Goal: Task Accomplishment & Management: Complete application form

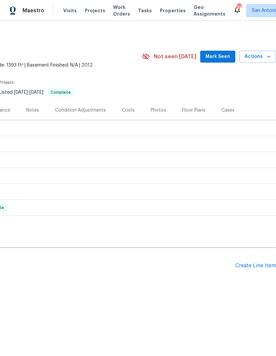
scroll to position [0, 98]
click at [254, 266] on div "Create Line Item" at bounding box center [256, 266] width 41 height 6
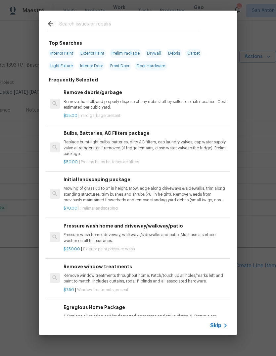
click at [70, 21] on input "text" at bounding box center [129, 25] width 141 height 10
type input "Add fill"
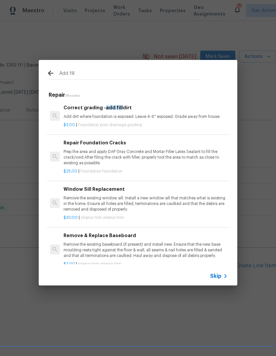
click at [81, 118] on p "Add dirt where foundation is exposed. Leave 4-6" exposed. Grade away from house." at bounding box center [146, 117] width 164 height 6
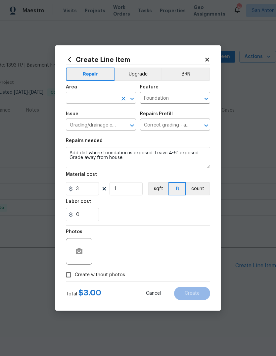
click at [78, 98] on input "text" at bounding box center [92, 98] width 52 height 10
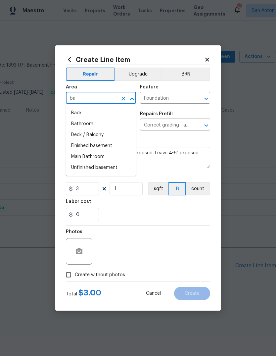
type input "b"
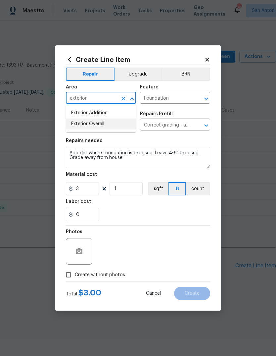
click at [89, 120] on li "Exterior Overall" at bounding box center [101, 124] width 70 height 11
type input "Exterior Overall"
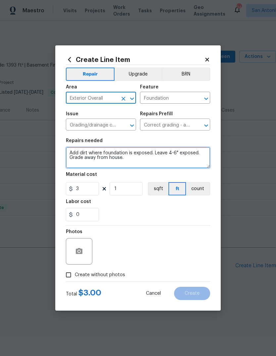
click at [71, 149] on textarea "Add dirt where foundation is exposed. Leave 4-6" exposed. Grade away from house." at bounding box center [138, 157] width 145 height 21
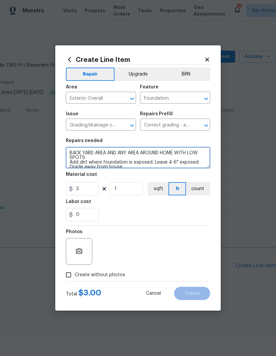
type textarea "BACK YARD AREA AND ANY AREA AROUND HOME WITH LOW SPOTS Add dirt where foundatio…"
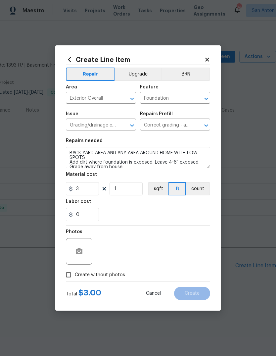
click at [191, 209] on div "0" at bounding box center [138, 214] width 145 height 13
click at [120, 196] on input "1" at bounding box center [126, 188] width 33 height 13
type input "20"
click at [201, 218] on div "0" at bounding box center [138, 214] width 145 height 13
click at [203, 221] on div "0" at bounding box center [138, 214] width 145 height 13
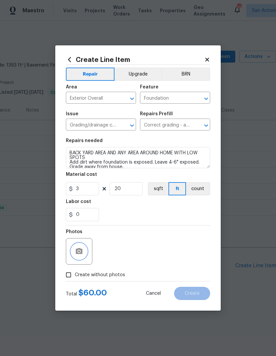
click at [80, 252] on circle "button" at bounding box center [79, 252] width 2 height 2
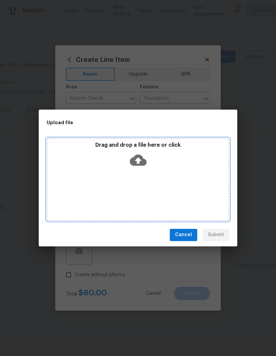
click at [139, 173] on div "Drag and drop a file here or click" at bounding box center [138, 179] width 183 height 83
